Goal: Use online tool/utility: Utilize a website feature to perform a specific function

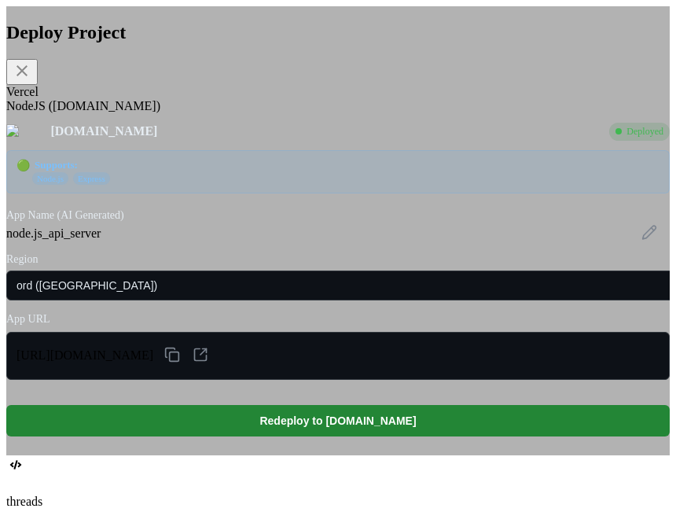
scroll to position [482, 0]
click at [28, 70] on icon at bounding box center [22, 70] width 11 height 11
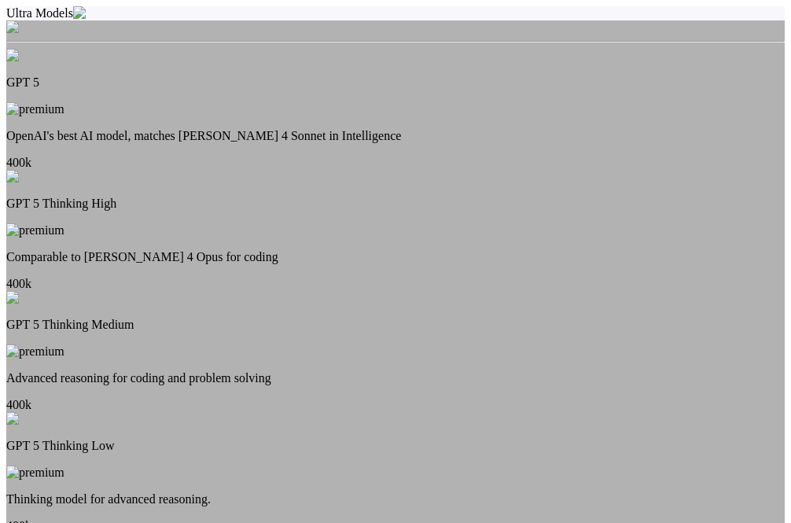
type textarea "x"
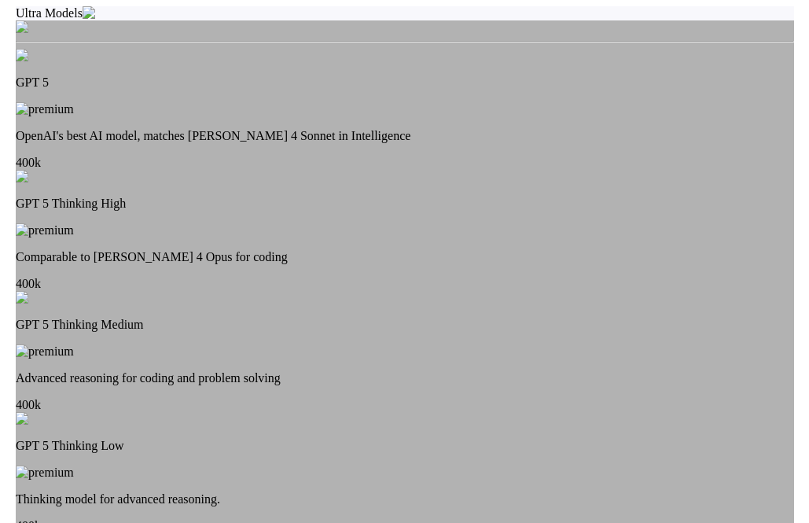
scroll to position [429, 0]
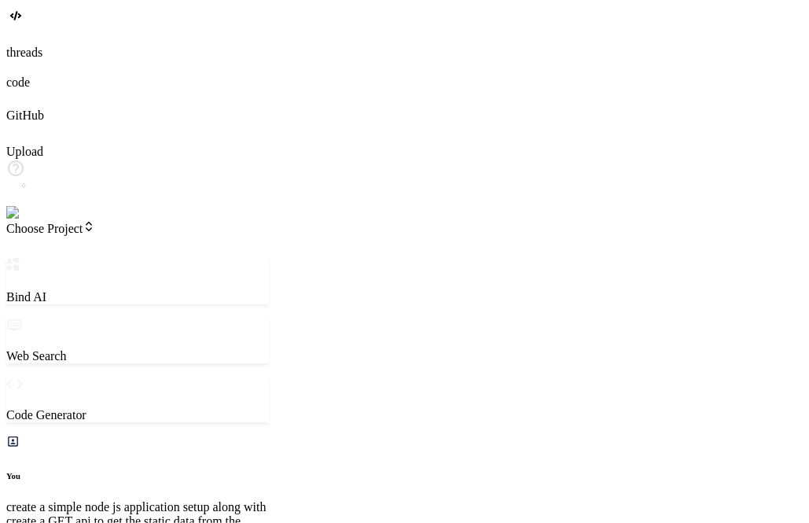
scroll to position [233, 0]
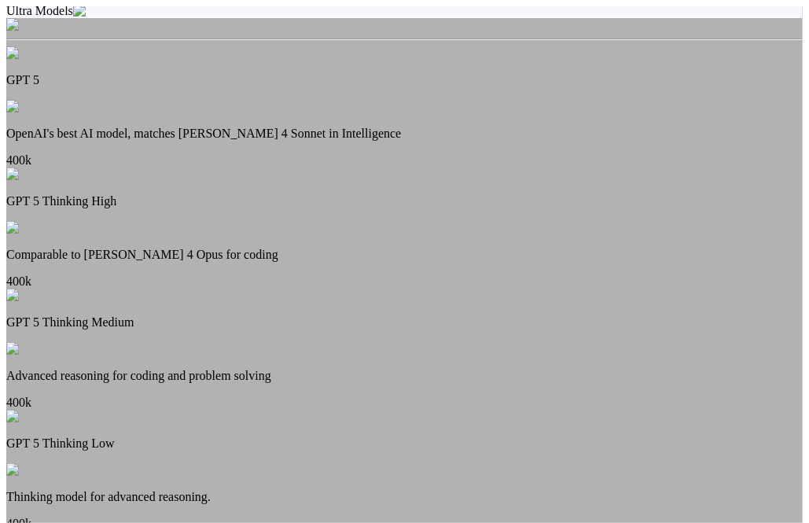
scroll to position [0, 0]
click at [228, 177] on div "Ultra Models GPT 5 OpenAI's best AI model, matches Claude 4 Sonnet in Intellige…" at bounding box center [404, 281] width 797 height 551
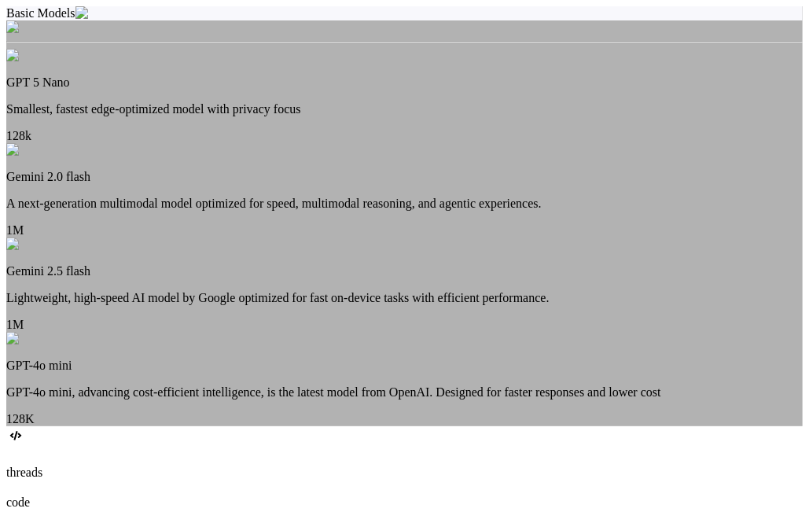
scroll to position [1, 0]
click at [555, 243] on div "Basic Models GPT 5 Nano Smallest, fastest edge-optimized model with privacy foc…" at bounding box center [404, 216] width 797 height 420
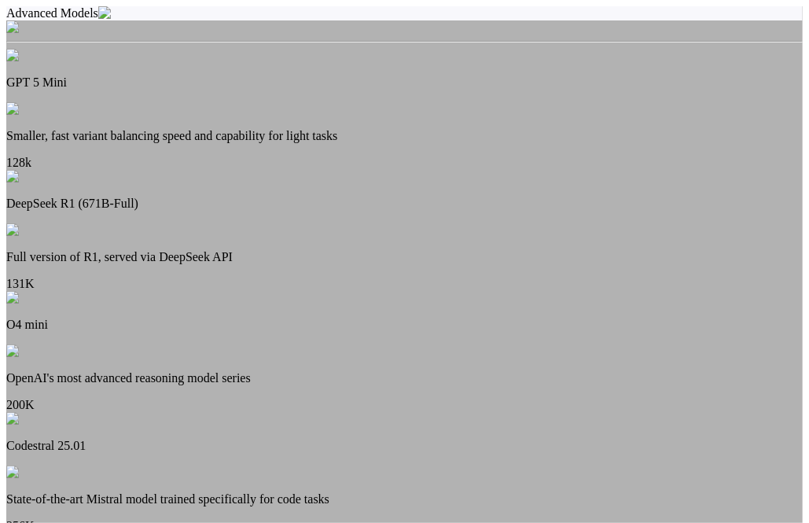
click at [489, 35] on div "Advanced Models" at bounding box center [404, 20] width 797 height 28
click at [45, 35] on img at bounding box center [25, 27] width 39 height 14
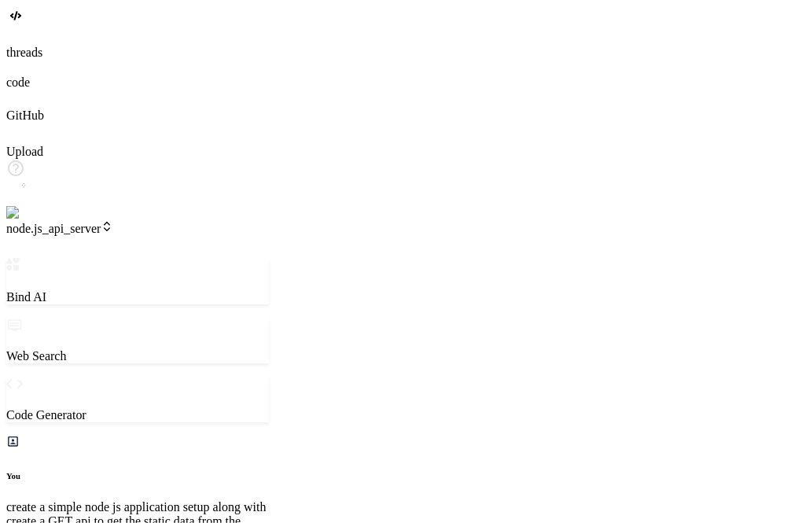
scroll to position [304, 0]
click at [24, 220] on img at bounding box center [31, 213] width 51 height 14
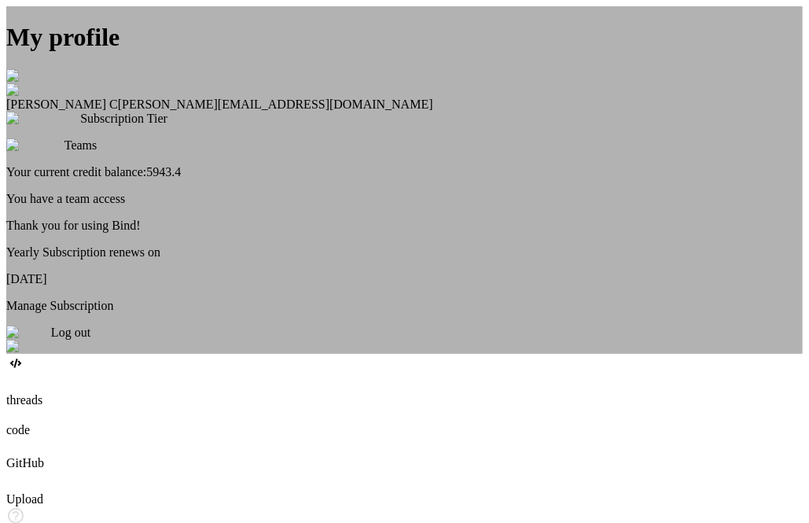
click at [397, 354] on div "Log out" at bounding box center [404, 340] width 797 height 28
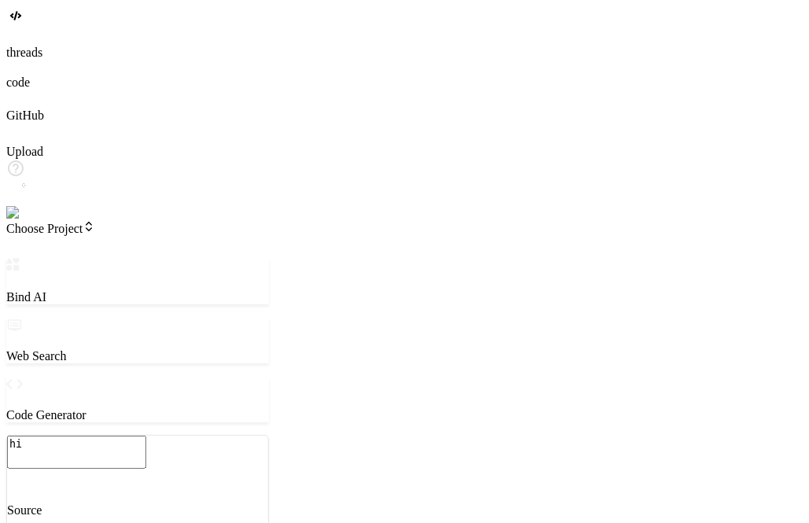
scroll to position [14, 0]
click at [27, 220] on img at bounding box center [27, 213] width 43 height 14
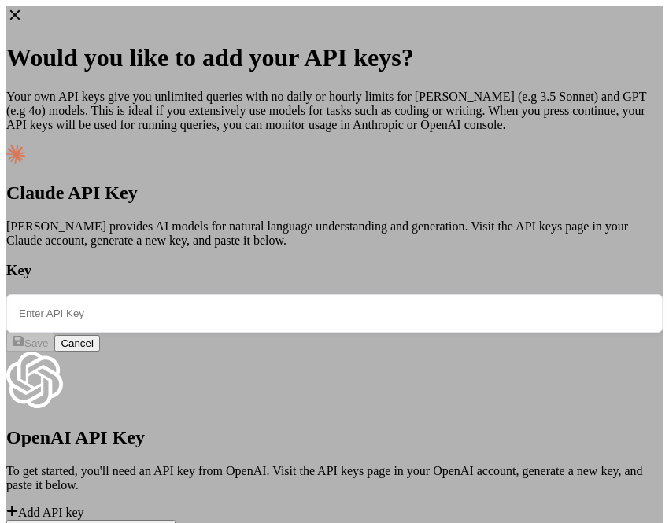
click at [24, 18] on icon at bounding box center [14, 14] width 17 height 17
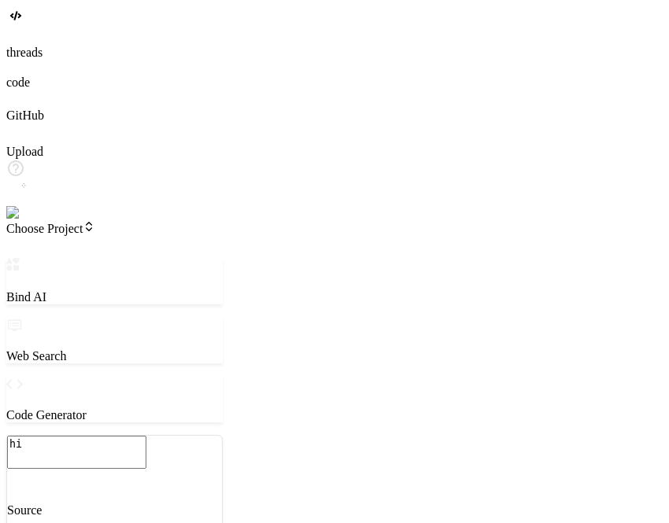
click at [116, 436] on textarea "hi" at bounding box center [76, 452] width 139 height 33
type textarea "x"
type textarea "hi"
type textarea "x"
type textarea "hi"
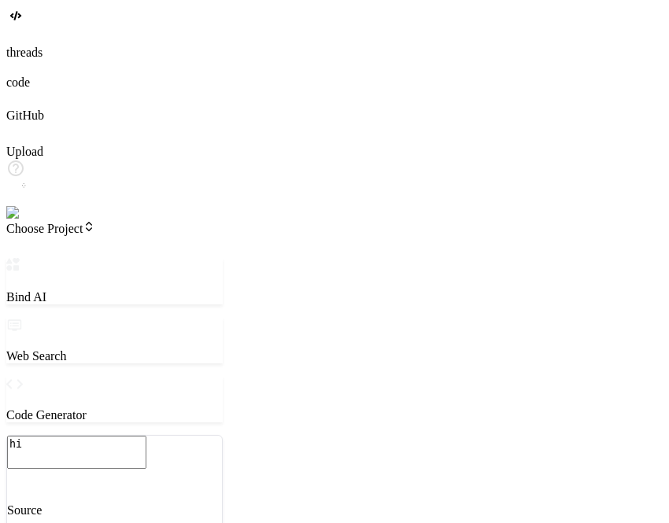
type textarea "x"
type textarea "hi"
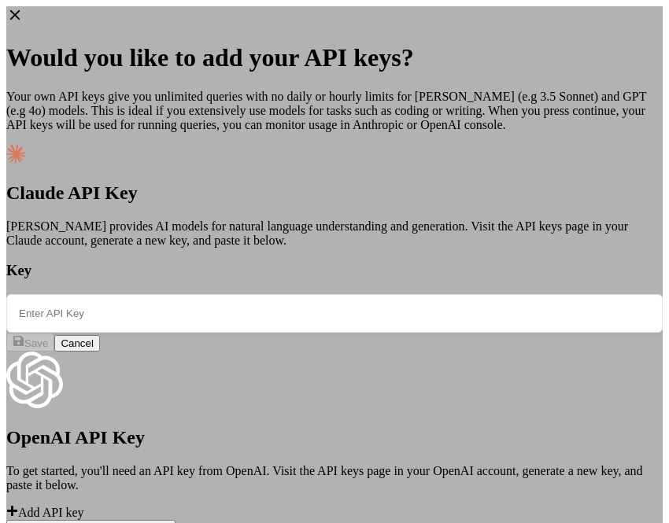
click at [20, 15] on icon at bounding box center [15, 15] width 10 height 10
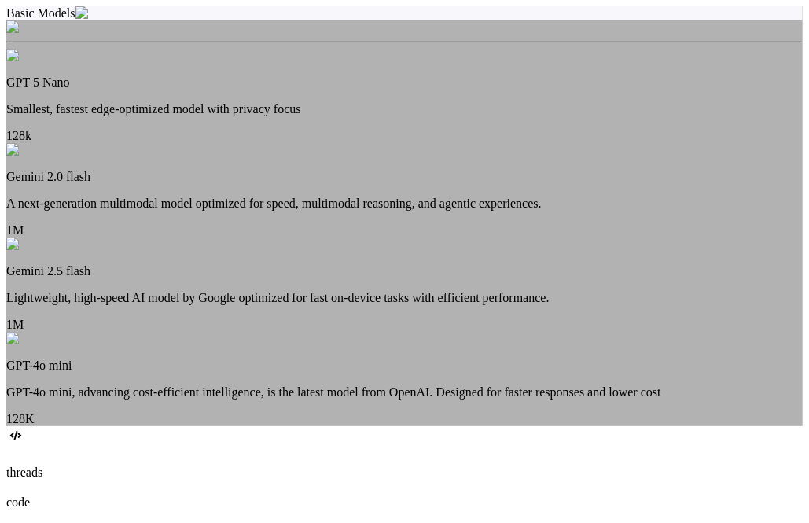
click at [410, 197] on p "A next-generation multimodal model optimized for speed, multimodal reasoning, a…" at bounding box center [404, 204] width 797 height 14
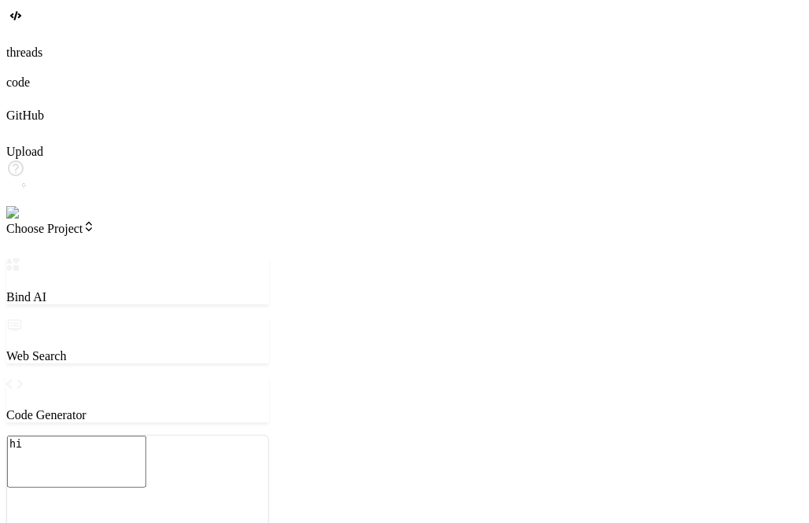
click at [103, 436] on textarea "hi" at bounding box center [76, 462] width 139 height 52
type textarea "x"
type textarea "hi"
type textarea "x"
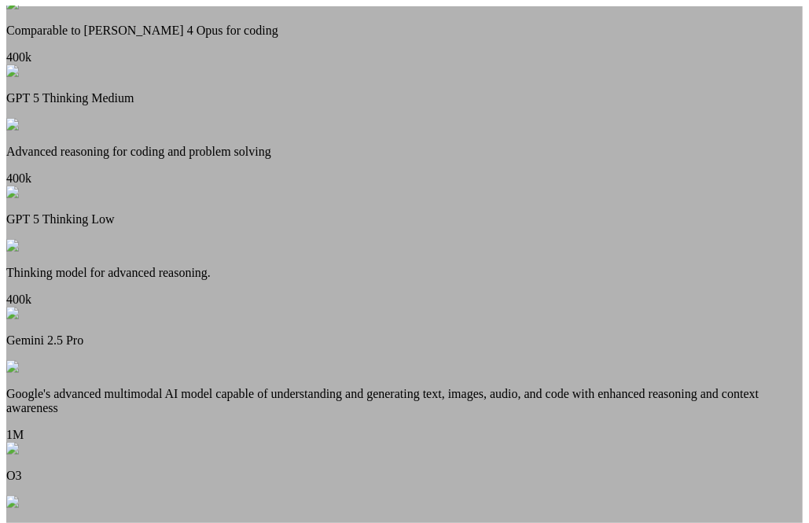
scroll to position [408, 0]
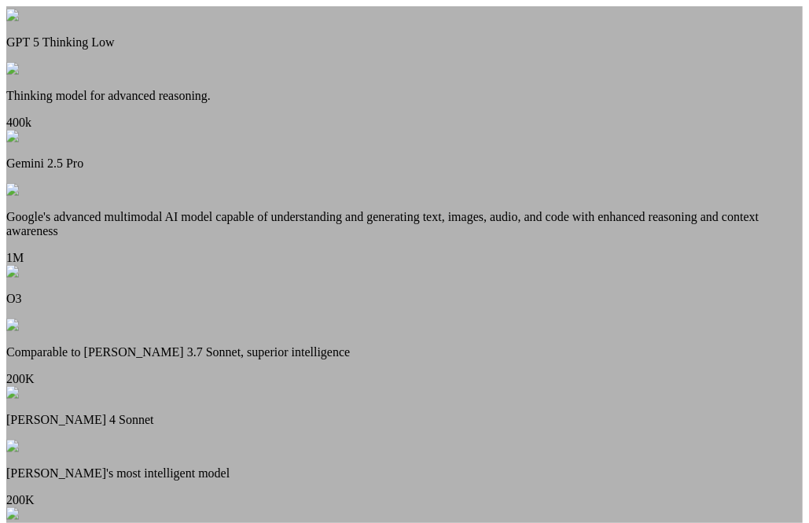
click at [381, 413] on p "Claude 4 Sonnet" at bounding box center [404, 420] width 797 height 14
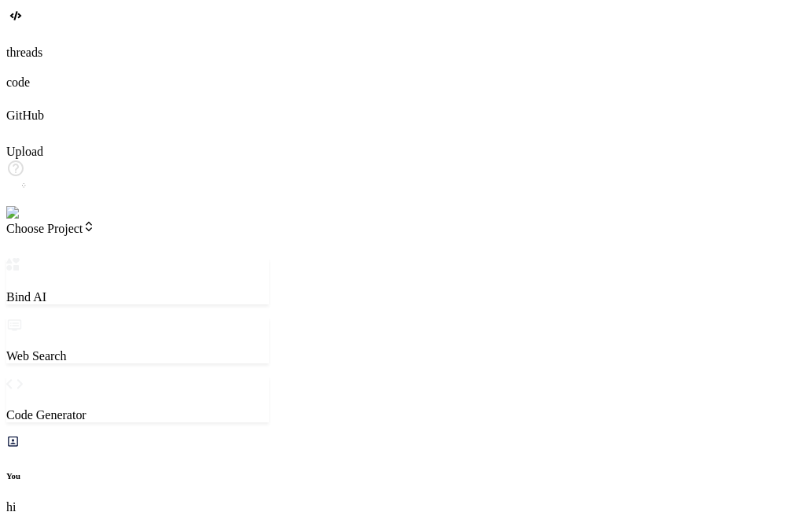
type textarea "x"
type textarea "h"
type textarea "x"
type textarea "hi"
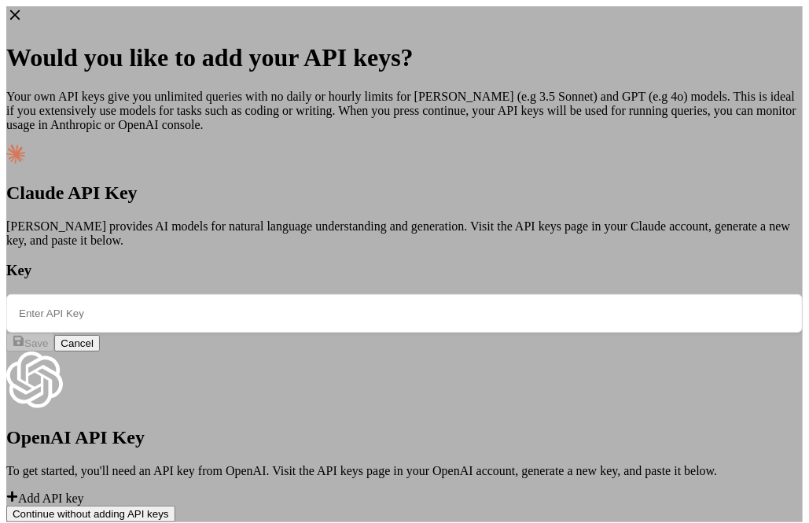
click at [289, 294] on input "text" at bounding box center [404, 313] width 797 height 39
paste input "import { getUserSubscriptionState, getUserSubscriptionText, } from "@/utils/sub…"
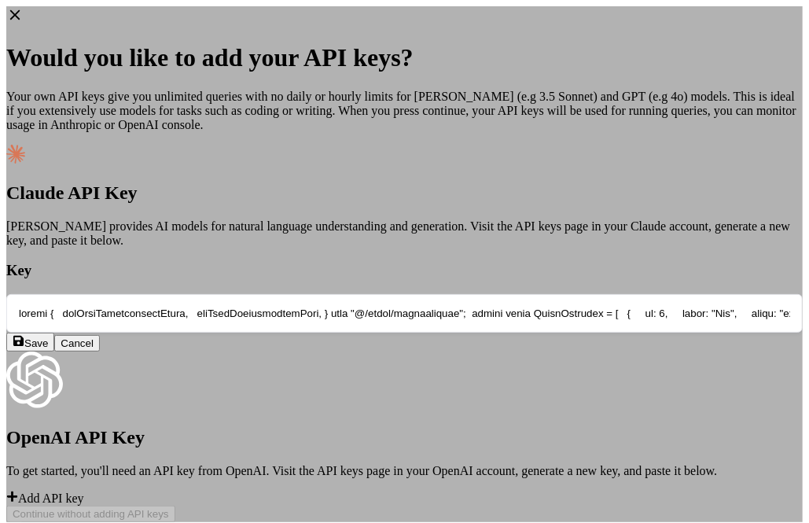
scroll to position [0, 155280]
type input "import { getUserSubscriptionState, getUserSubscriptionText, } from "@/utils/sub…"
click at [347, 294] on input "text" at bounding box center [404, 313] width 797 height 39
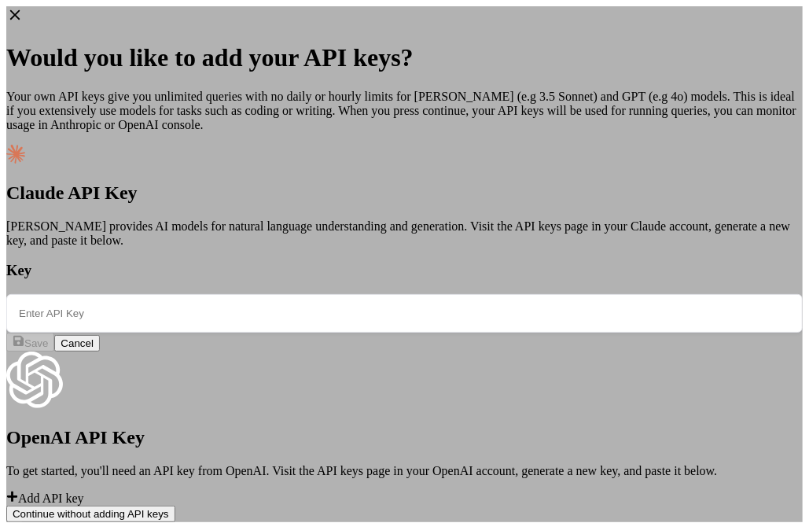
paste input "sk-ant-api03-GSwxAGXr9VPhwS8R1X-i2V-cxiRASXZuuU6_QXjJ2dlMoJxTIMshxuRRUuuoTv4wH_…"
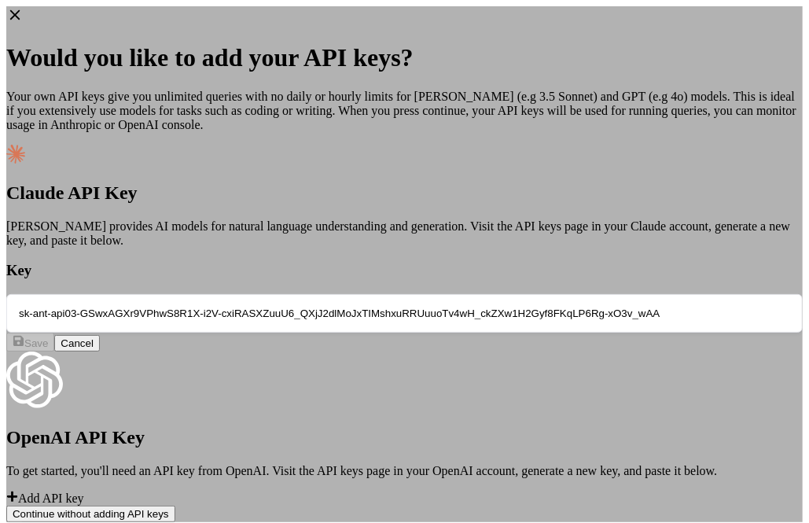
scroll to position [0, 329]
type input "sk-ant-api03-GSwxAGXr9VPhwS8R1X-i2V-cxiRASXZuuU6_QXjJ2dlMoJxTIMshxuRRUuuoTv4wH_…"
click at [48, 337] on span "Save" at bounding box center [36, 343] width 24 height 12
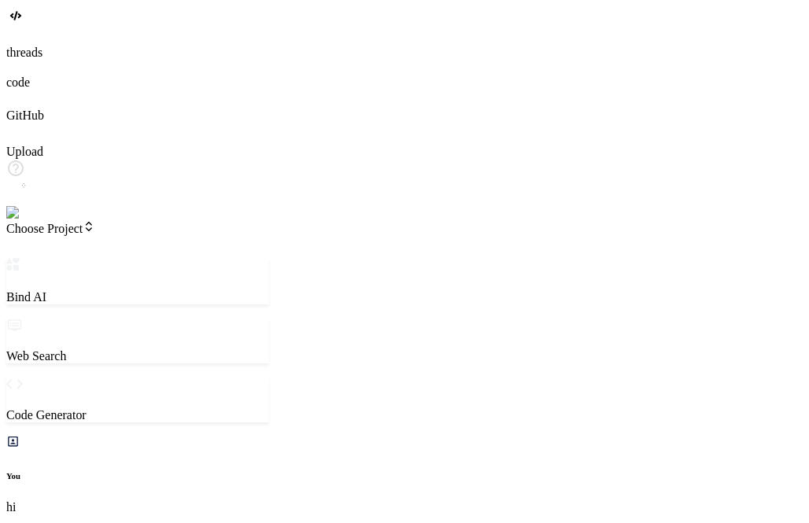
type textarea "x"
type textarea "hi"
type textarea "x"
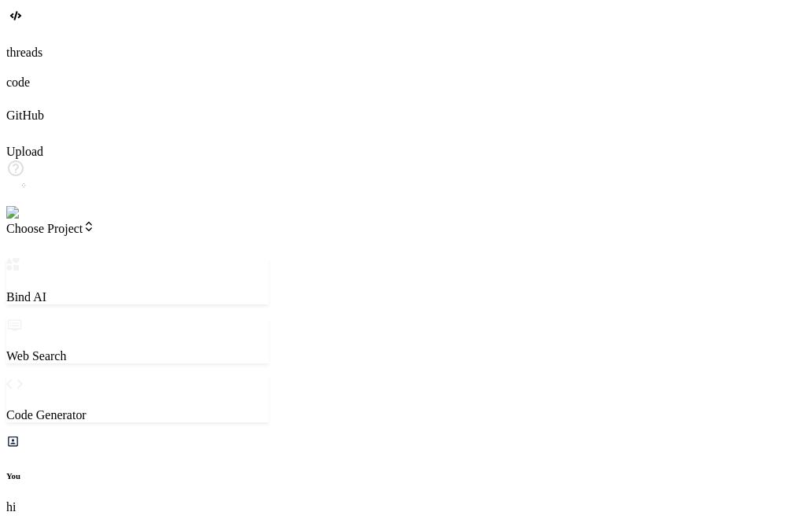
type textarea "x"
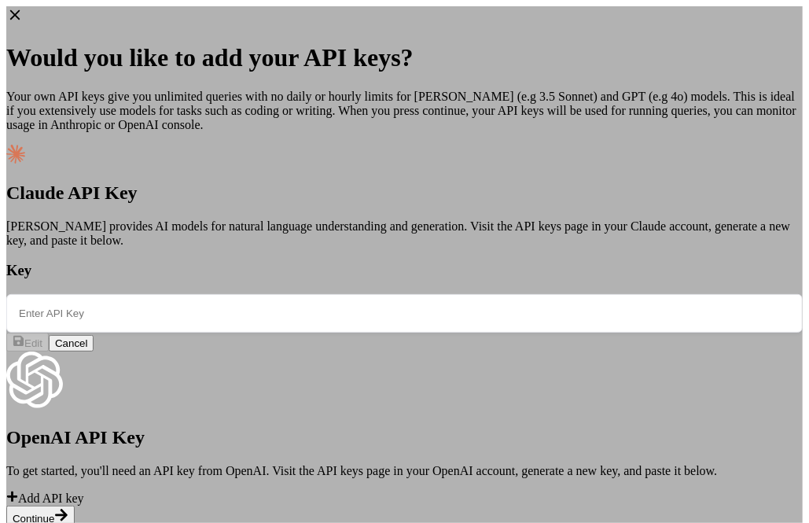
type input "sk-ant-api03-GSwxAGXr9VPhwS8R1X-i2V-cxiRASXZuuU6_QXjJ2dlMoJxTIMshxuRRUuuoTv4wH_…"
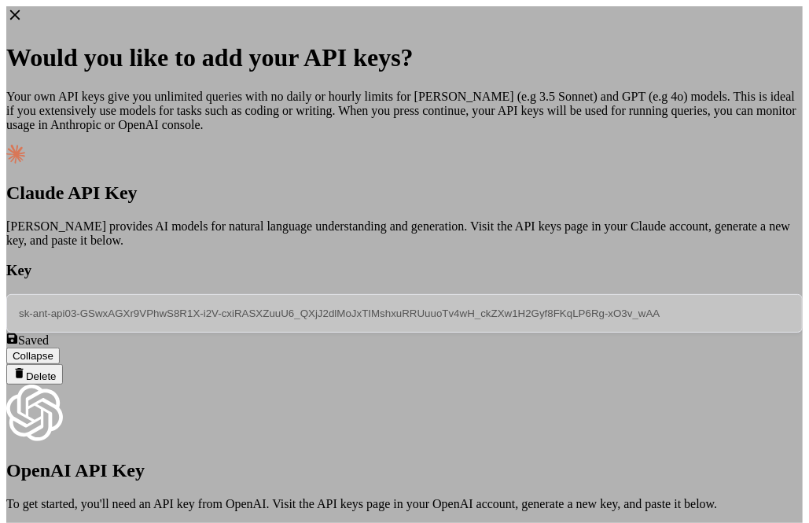
click at [57, 370] on span "Delete" at bounding box center [41, 376] width 31 height 12
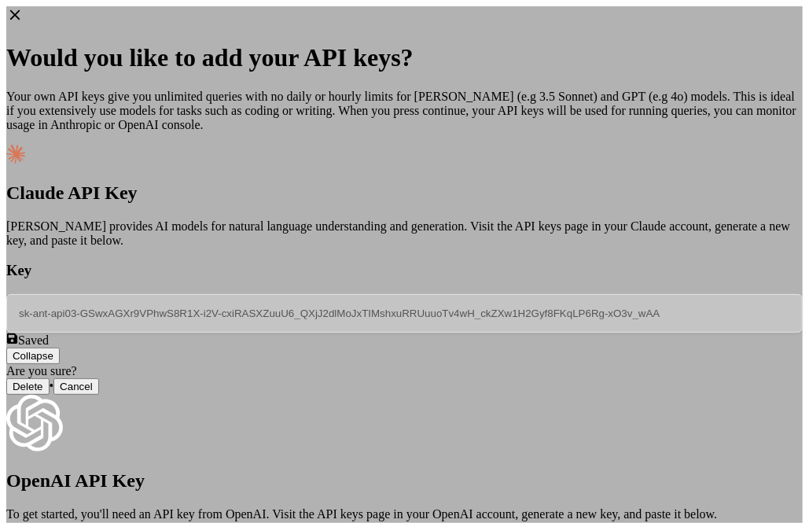
click at [50, 378] on button "Delete" at bounding box center [27, 386] width 43 height 17
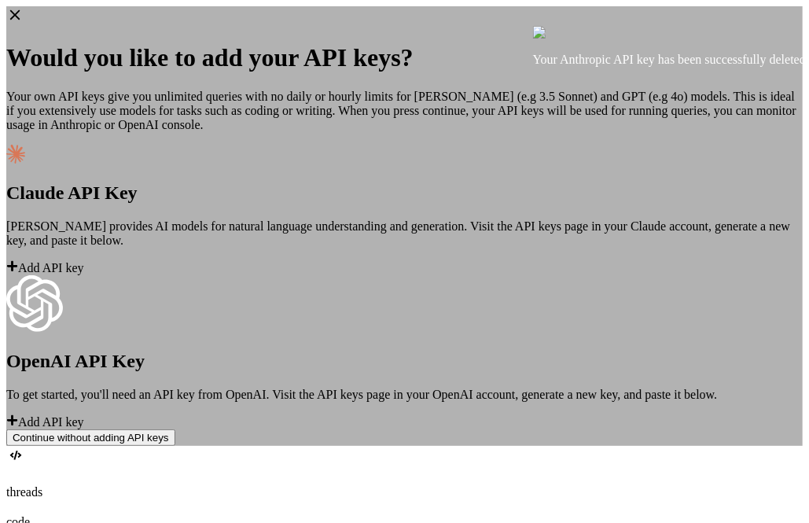
click at [717, 153] on div "Would you like to add your API keys? Your own API keys give you unlimited queri…" at bounding box center [404, 226] width 797 height 440
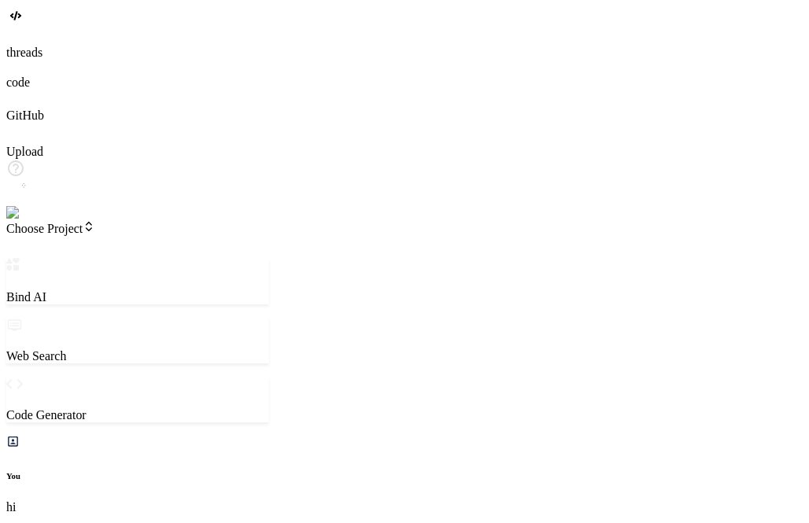
click at [28, 220] on img at bounding box center [31, 213] width 51 height 14
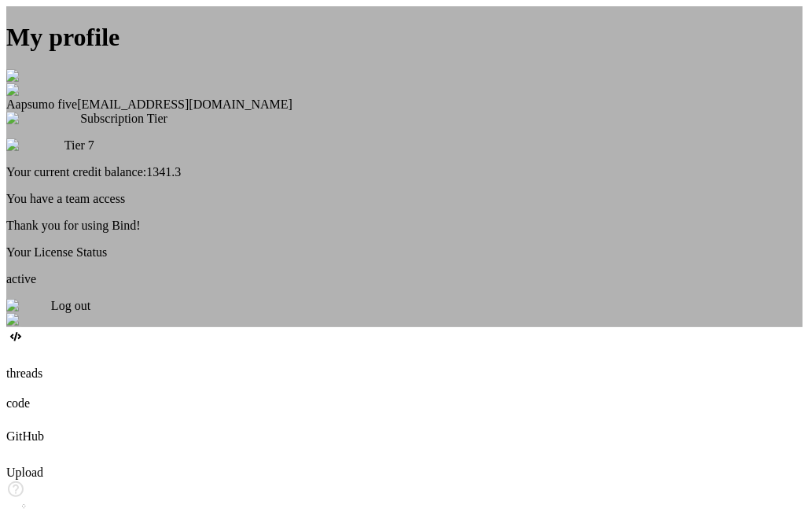
click at [414, 327] on div "Log out" at bounding box center [404, 313] width 797 height 28
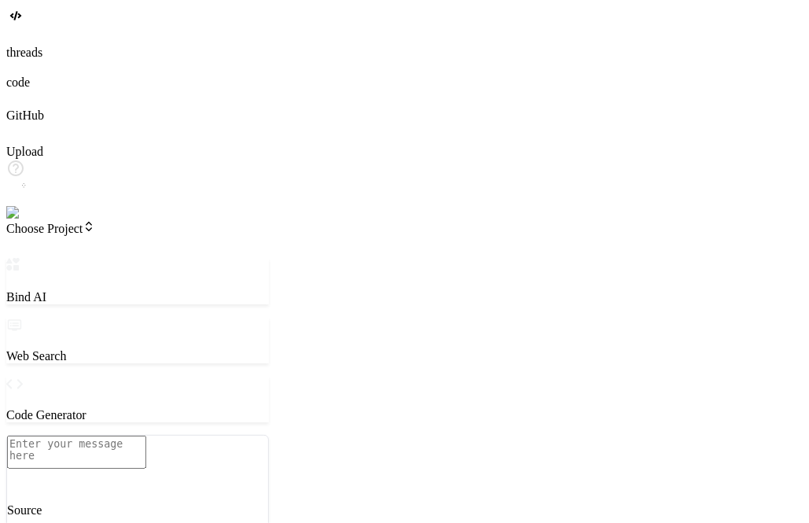
scroll to position [73, 0]
click at [146, 437] on textarea at bounding box center [76, 452] width 139 height 33
type textarea "x"
type textarea "h"
type textarea "x"
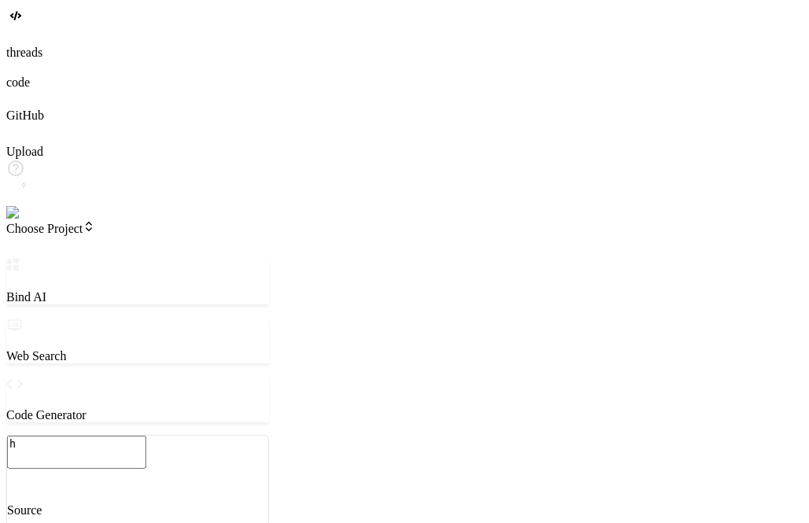
type textarea "hi"
type textarea "x"
type textarea "hii"
type textarea "x"
type textarea "hiii"
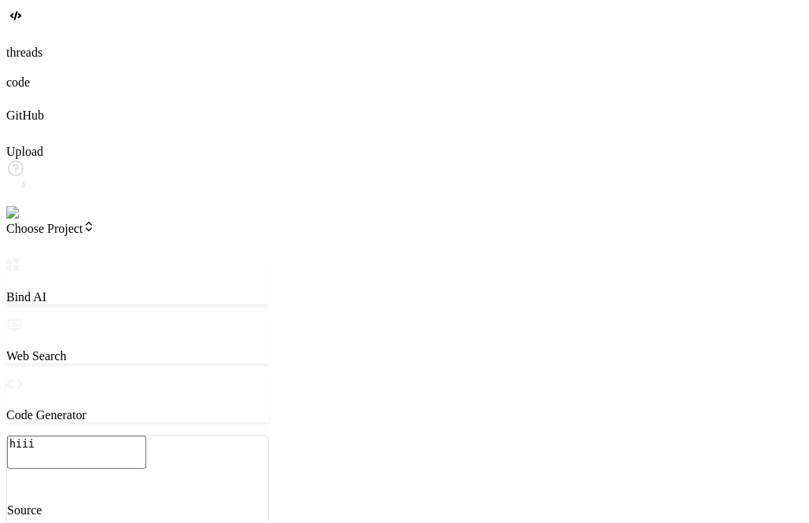
type textarea "x"
type textarea "hii"
type textarea "x"
type textarea "hi"
type textarea "x"
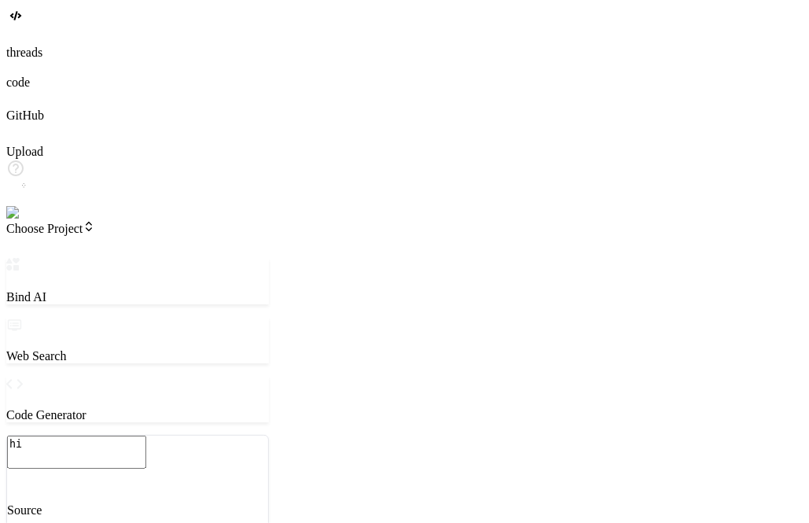
type textarea "h"
type textarea "x"
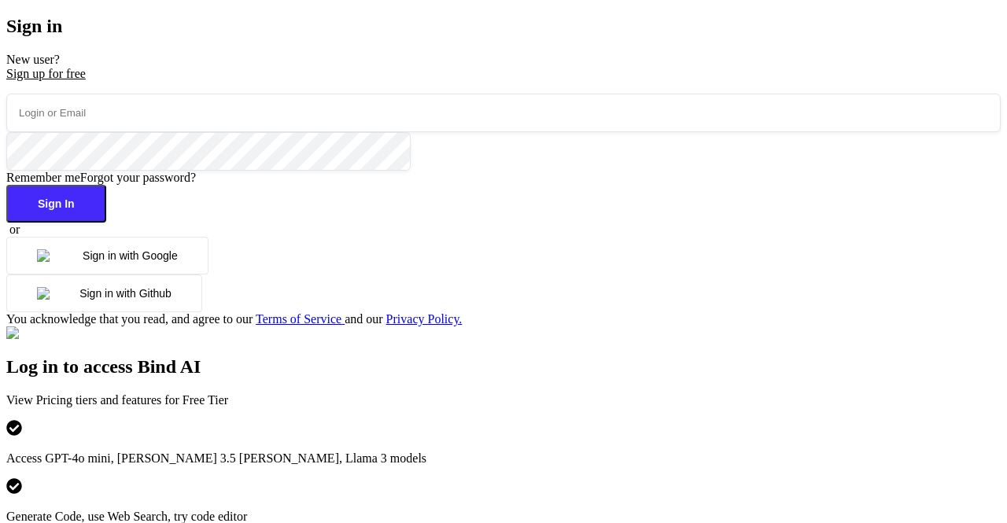
click at [287, 132] on input "email" at bounding box center [503, 113] width 994 height 39
type input "a"
type input "[EMAIL_ADDRESS][DOMAIN_NAME]"
click at [106, 223] on button "Sign In" at bounding box center [56, 204] width 100 height 38
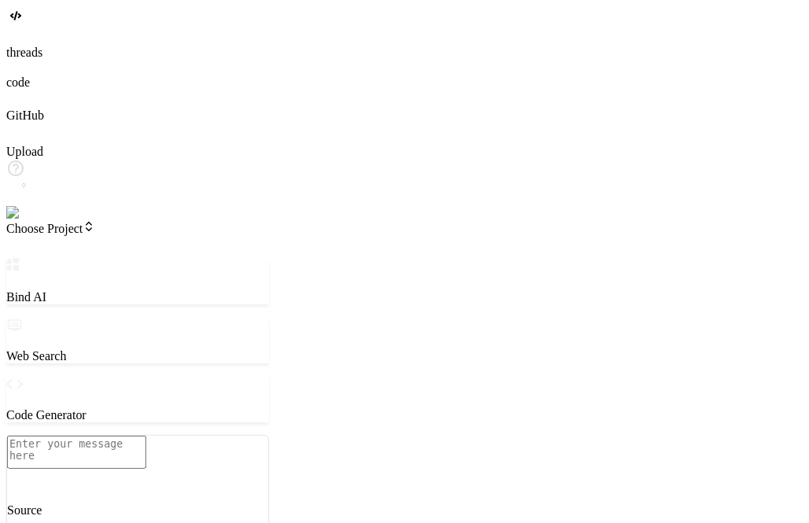
click at [23, 220] on img at bounding box center [27, 213] width 43 height 14
type textarea "x"
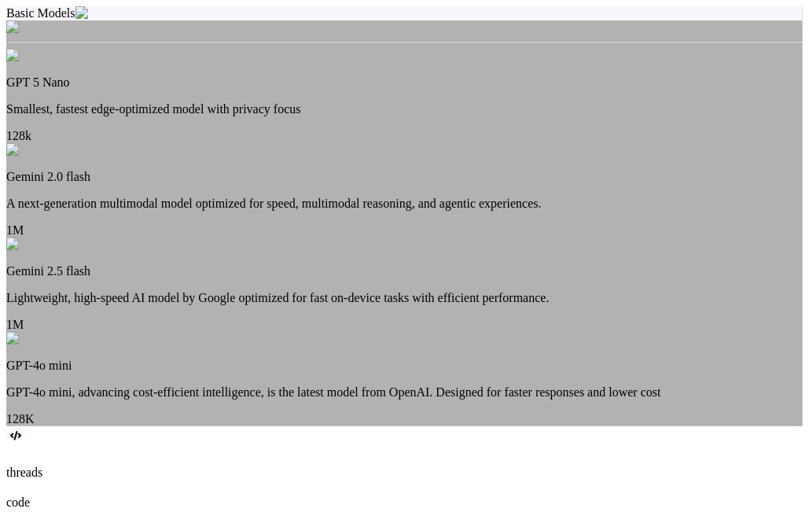
scroll to position [57, 0]
click at [224, 224] on div "Basic Models GPT 5 Nano Smallest, fastest edge-optimized model with privacy foc…" at bounding box center [404, 216] width 797 height 420
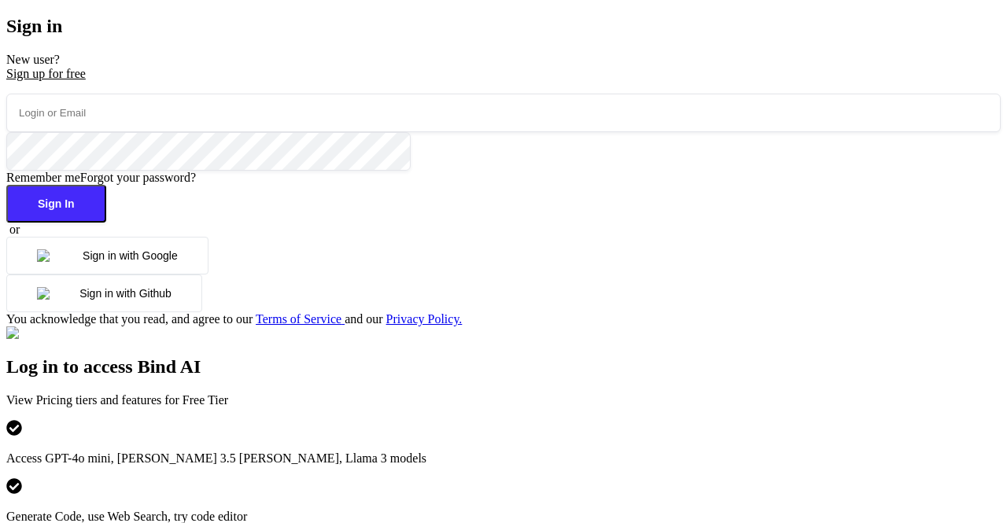
click at [163, 132] on input "email" at bounding box center [503, 113] width 994 height 39
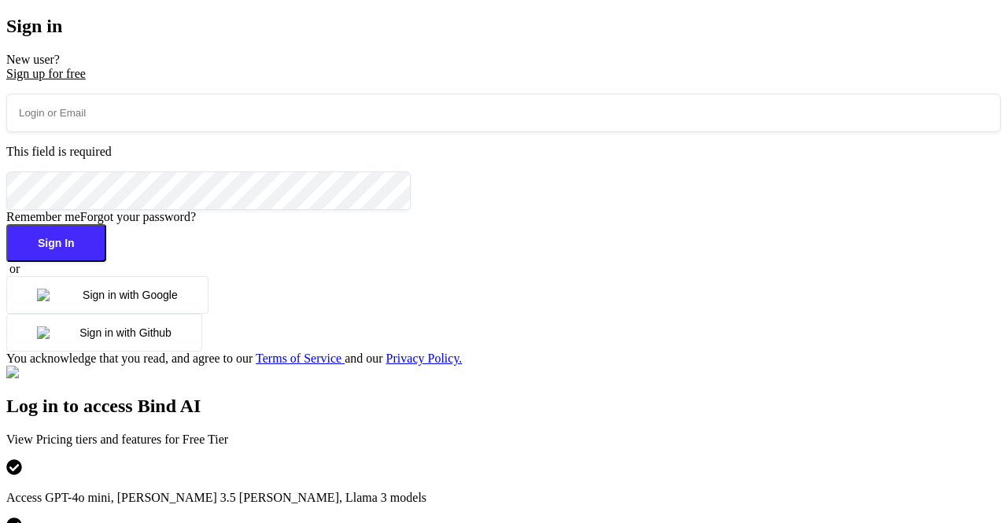
click at [386, 81] on p "New user? Sign up for free" at bounding box center [503, 67] width 994 height 28
